Goal: Communication & Community: Answer question/provide support

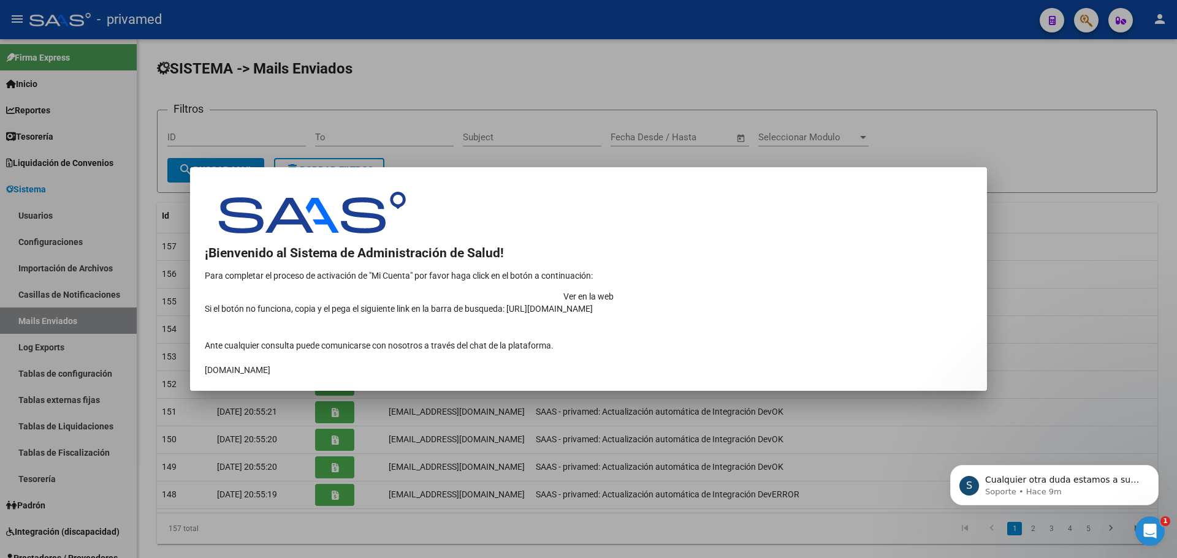
scroll to position [131, 0]
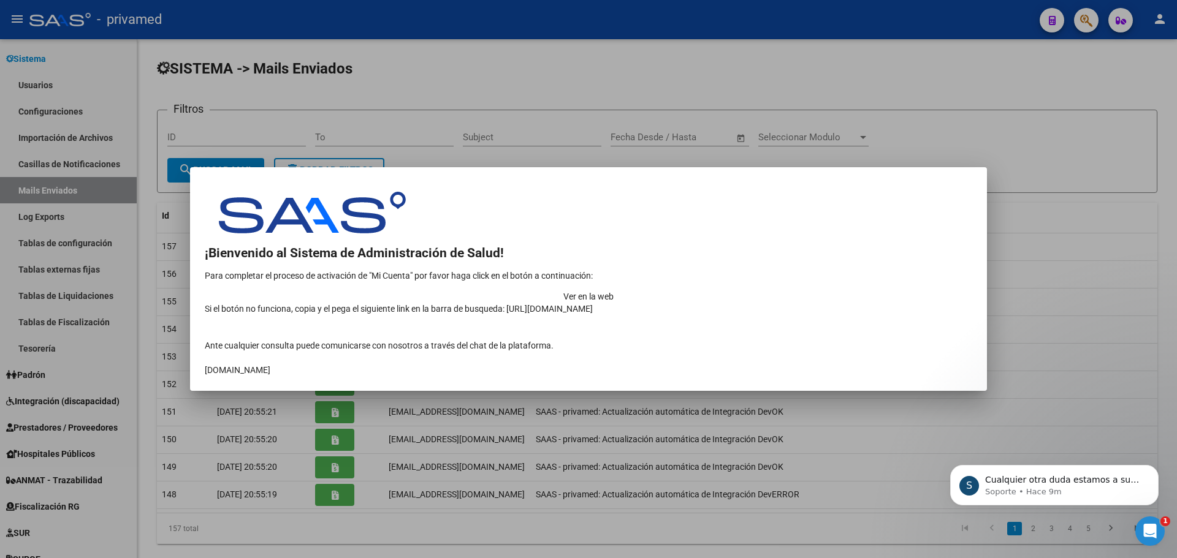
click at [1136, 199] on div at bounding box center [588, 279] width 1177 height 558
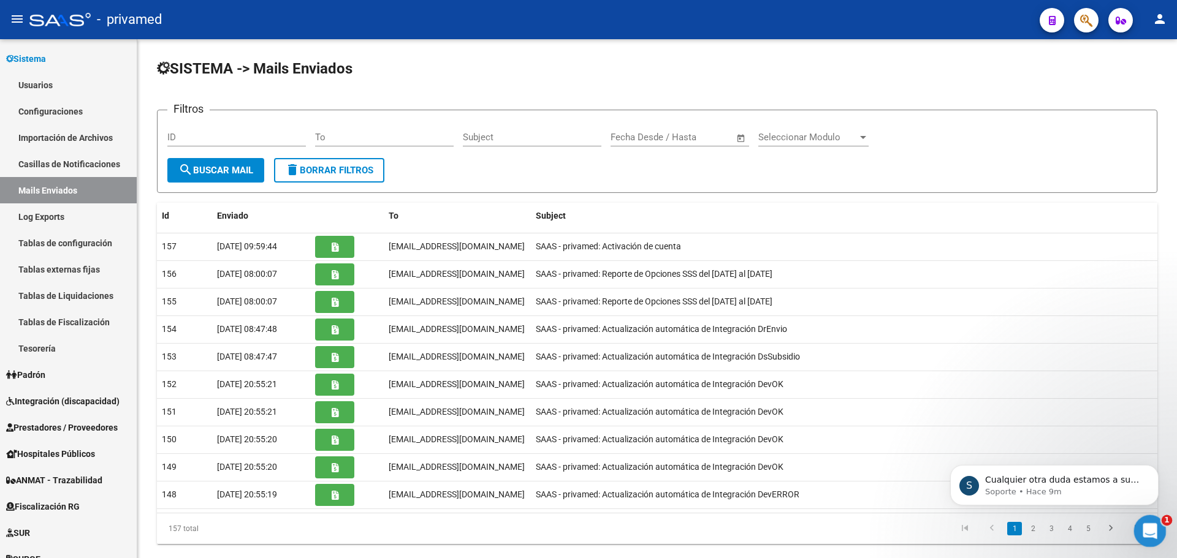
click at [1150, 530] on icon "Abrir Intercom Messenger" at bounding box center [1148, 530] width 20 height 20
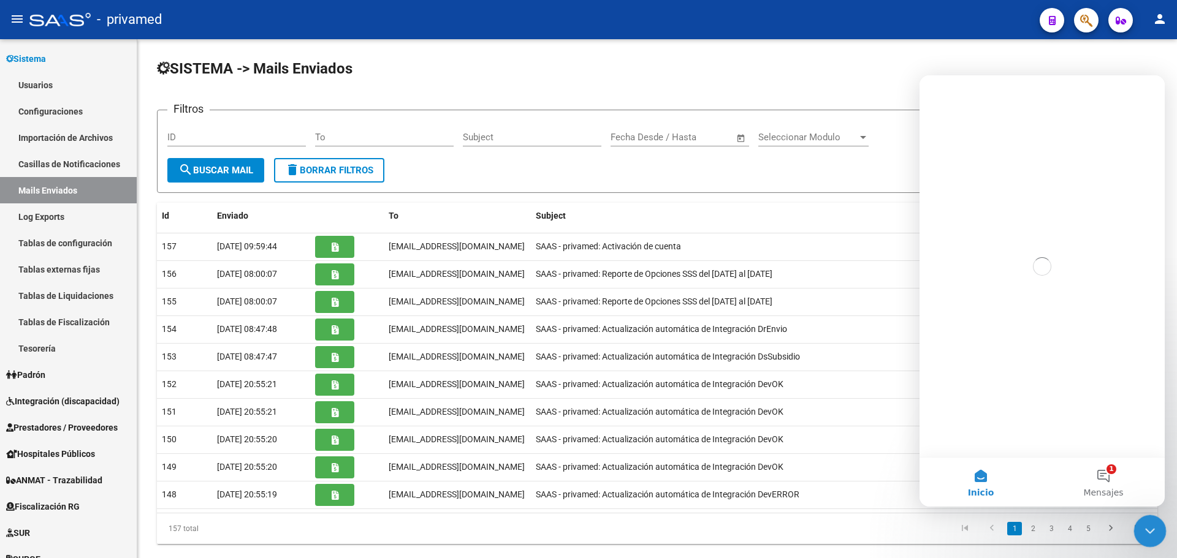
scroll to position [0, 0]
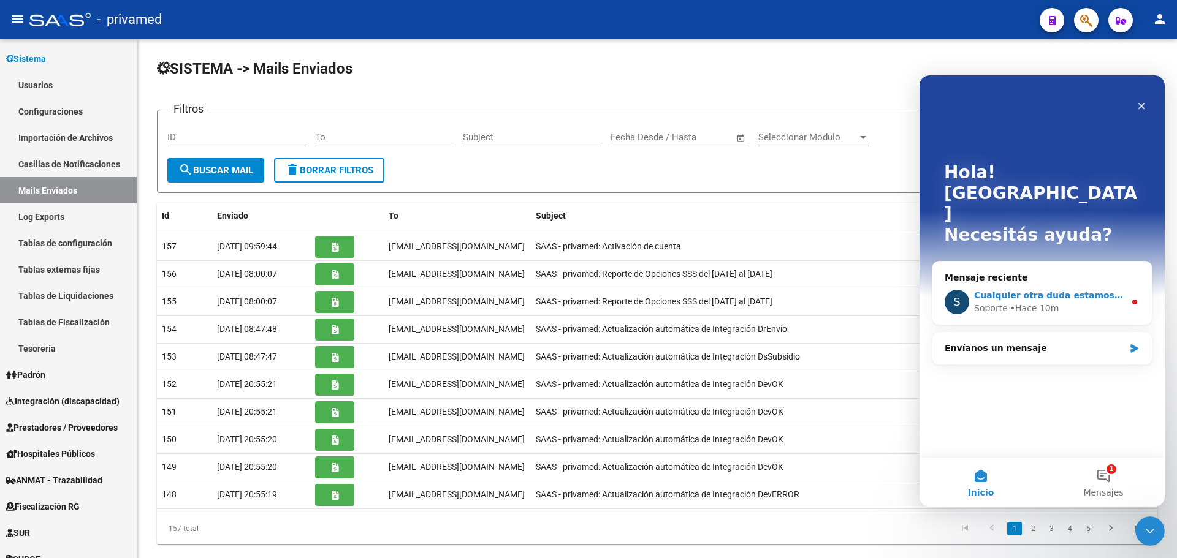
click at [1084, 291] on span "Cualquier otra duda estamos a su disposición." at bounding box center [1086, 296] width 224 height 10
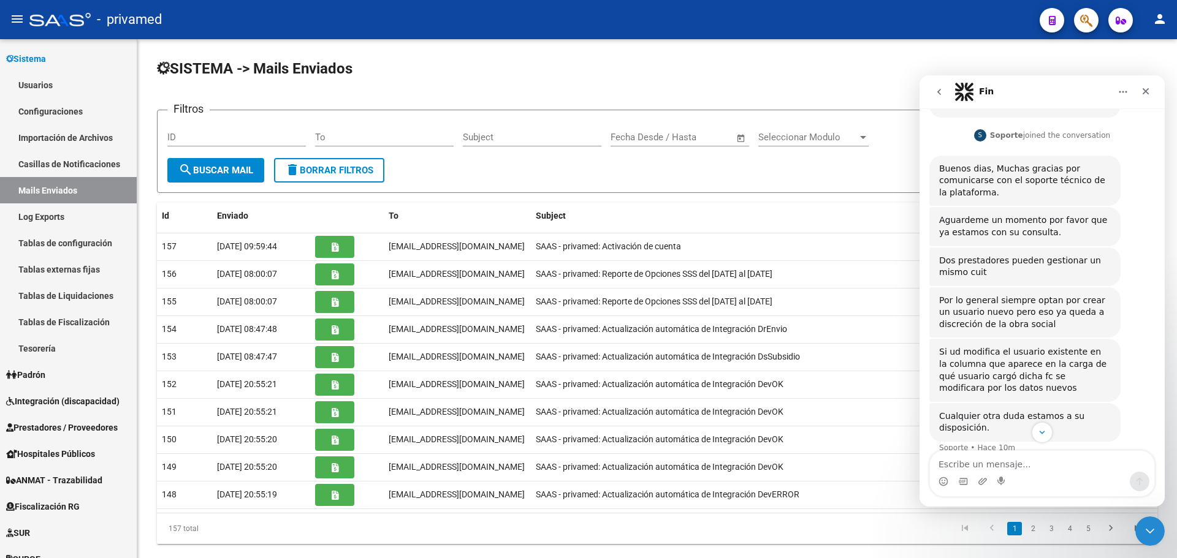
scroll to position [217, 0]
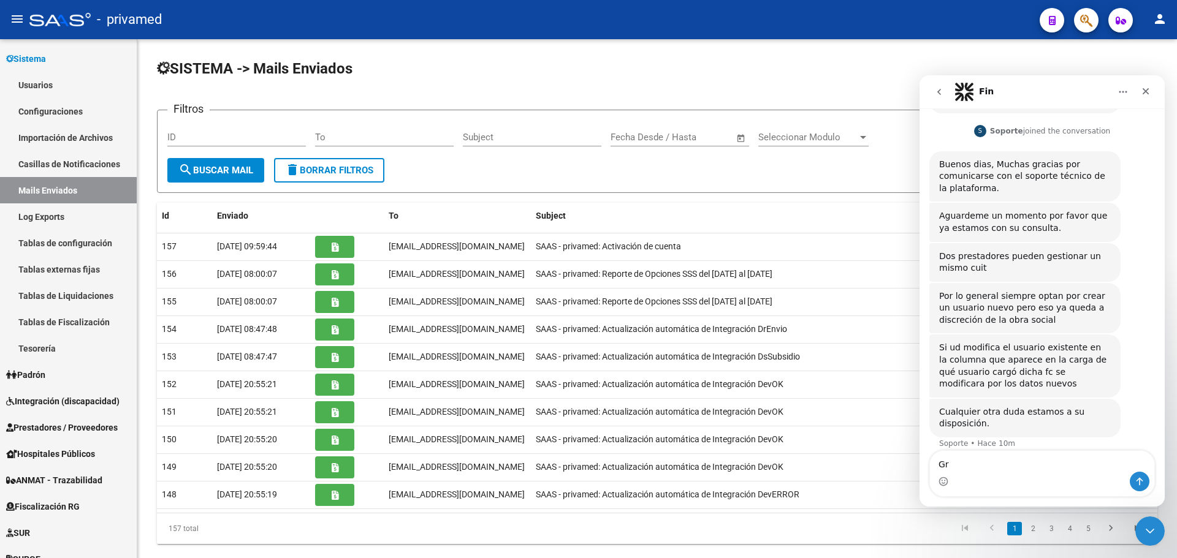
type textarea "G"
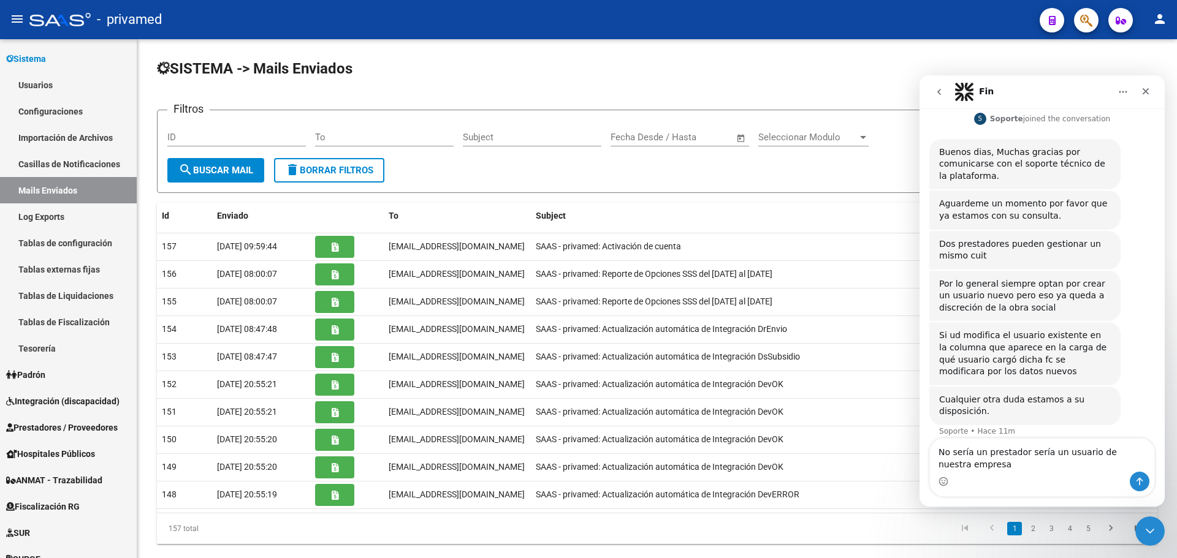
click at [1020, 451] on textarea "No sería un prestador sería un usuario de nuestra empresa" at bounding box center [1042, 455] width 224 height 33
click at [1019, 461] on textarea "No sería un prestador, es un usuario de nuestra empresa" at bounding box center [1042, 455] width 224 height 33
type textarea "No sería un prestador, es un usuario de nuestra empresa pero entiendo que pasar…"
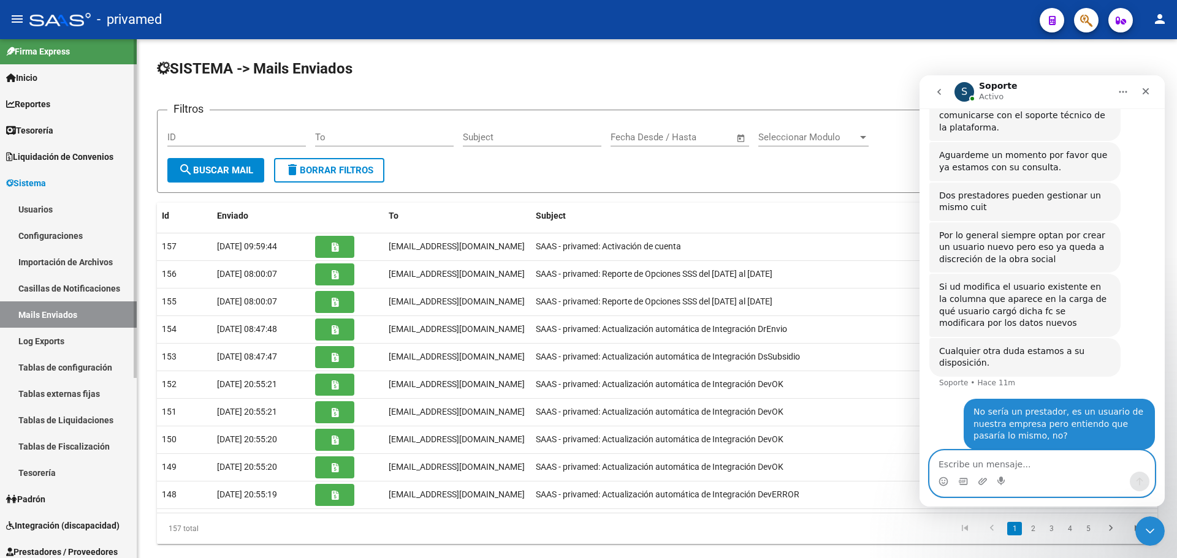
scroll to position [0, 0]
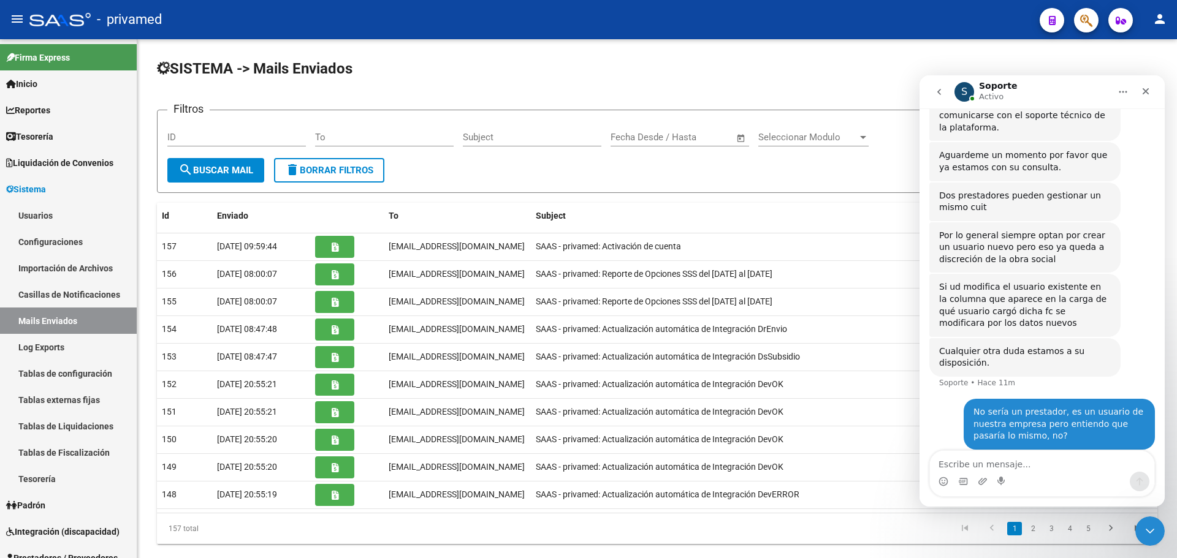
click at [1122, 90] on icon "Inicio" at bounding box center [1123, 92] width 10 height 10
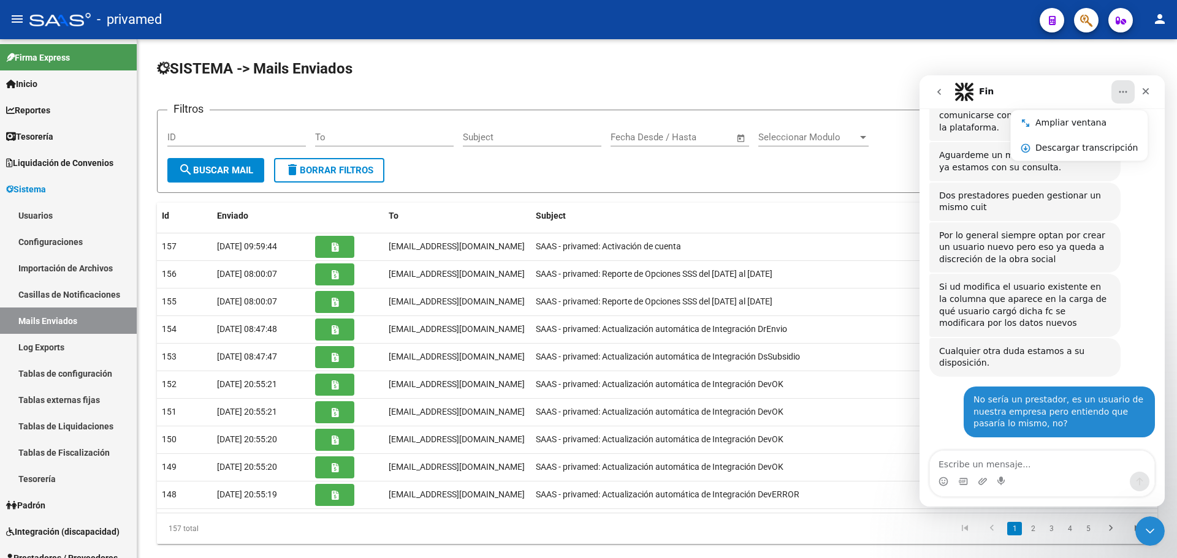
scroll to position [314, 0]
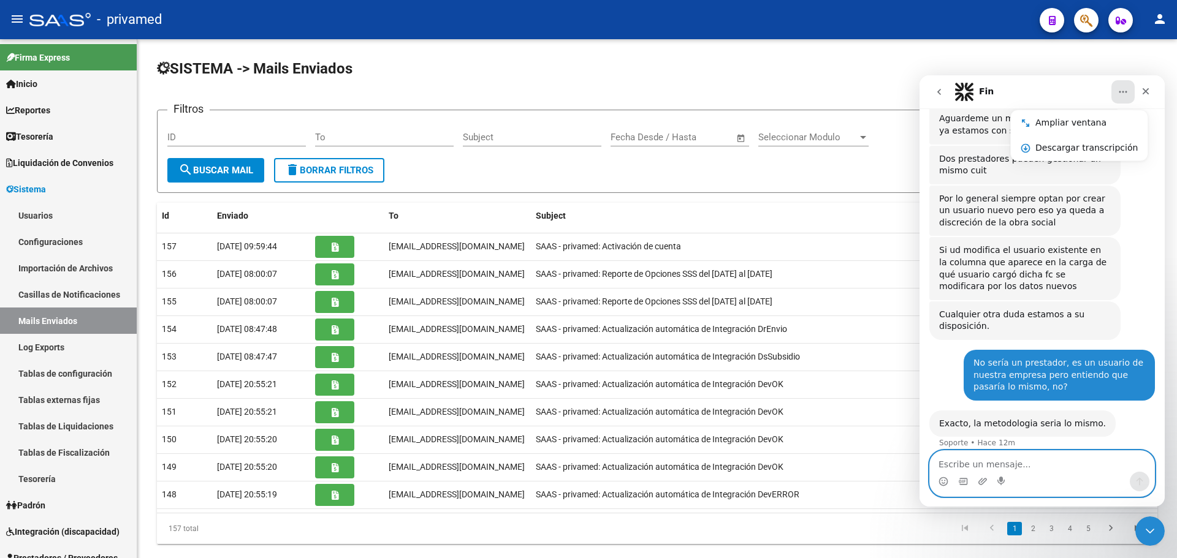
click at [1041, 467] on textarea "Escribe un mensaje..." at bounding box center [1042, 461] width 224 height 21
type textarea "p"
type textarea "Perfecto, mil gracias!"
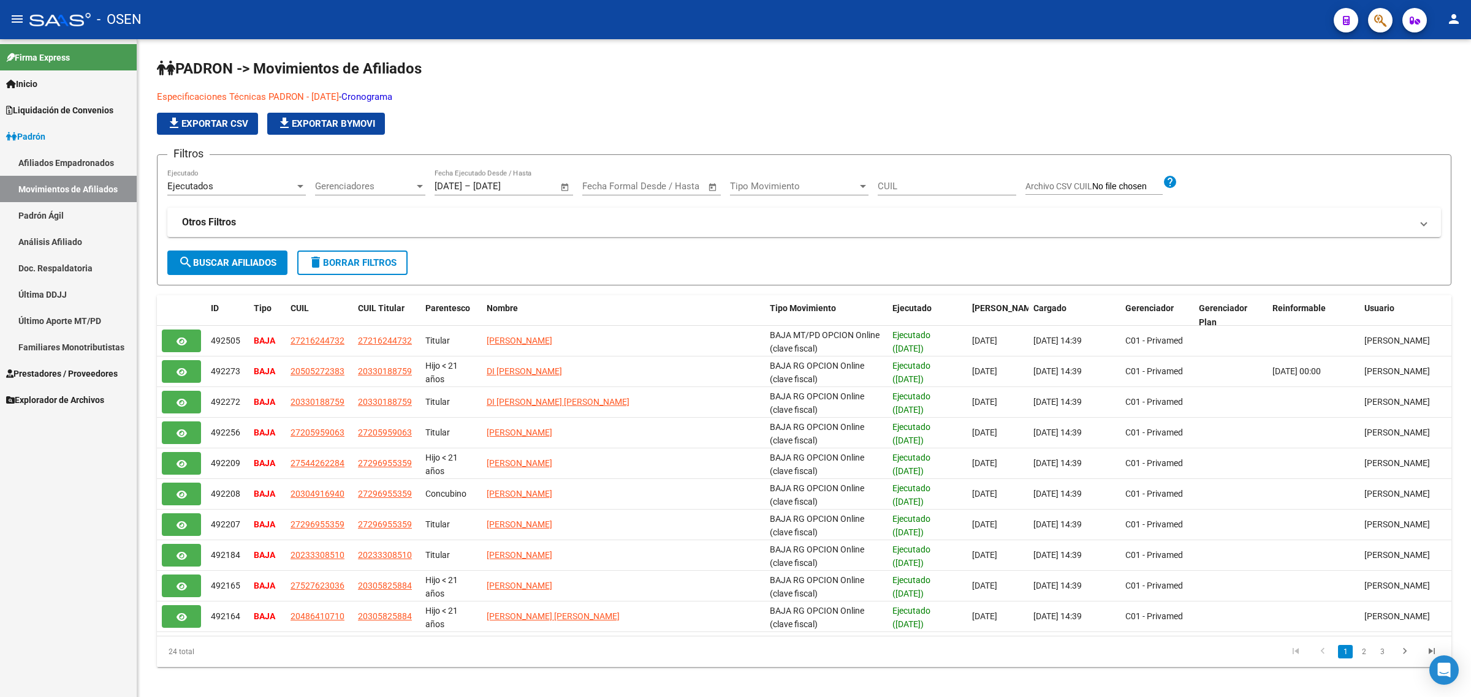
click at [102, 371] on span "Prestadores / Proveedores" at bounding box center [62, 373] width 112 height 13
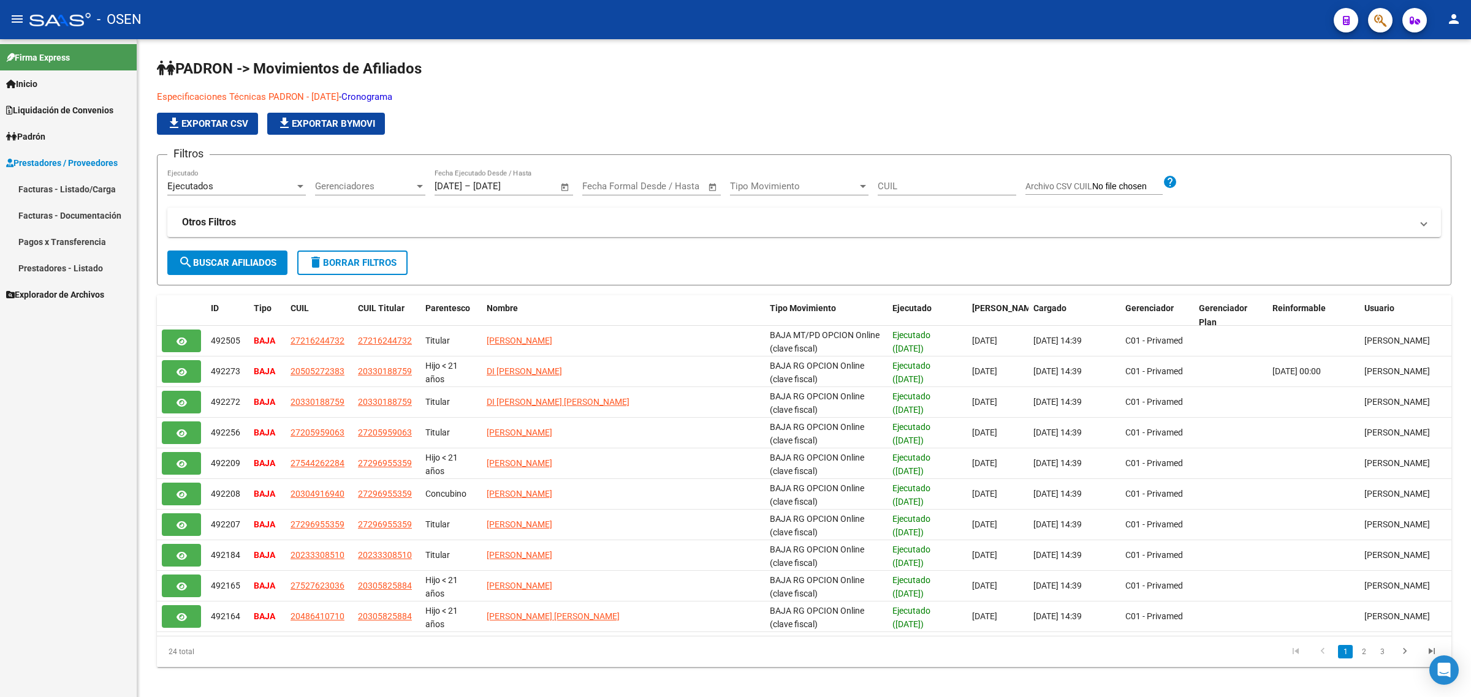
click at [87, 189] on link "Facturas - Listado/Carga" at bounding box center [68, 189] width 137 height 26
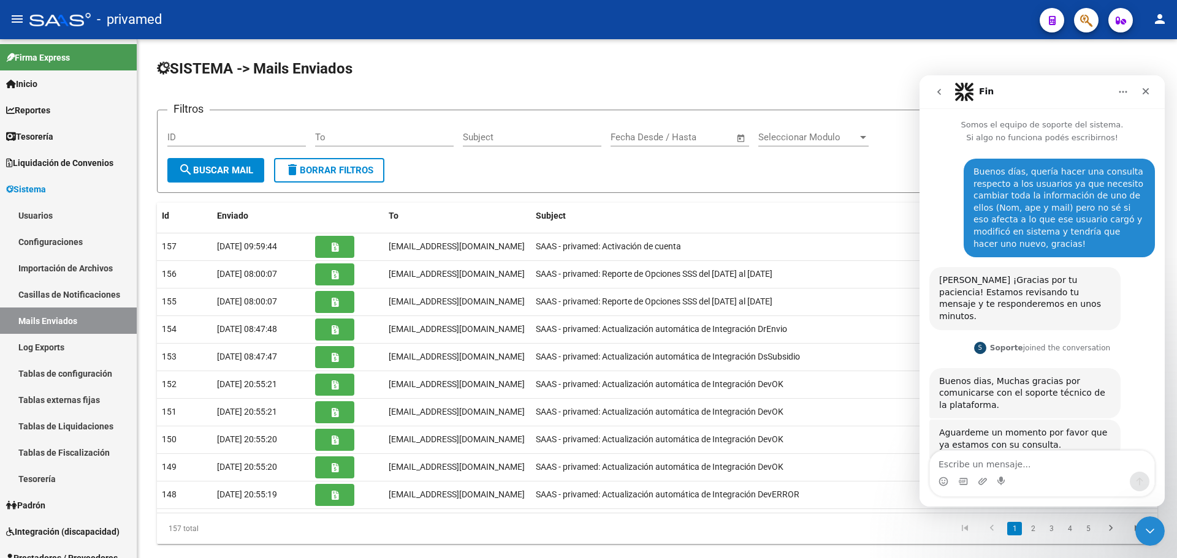
scroll to position [387, 0]
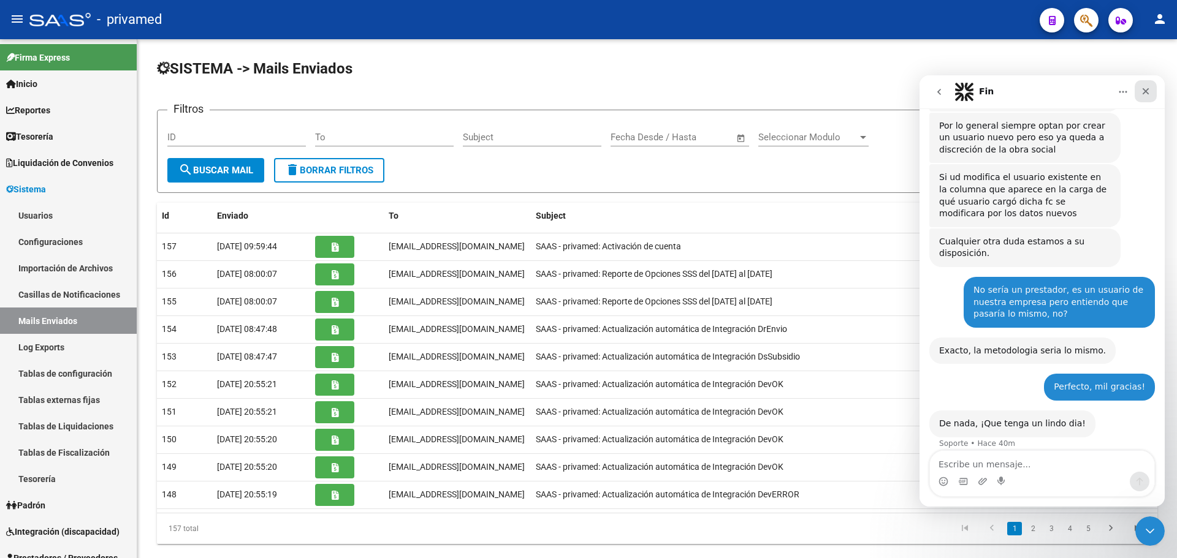
click at [1143, 96] on icon "Cerrar" at bounding box center [1146, 91] width 10 height 10
